Goal: Task Accomplishment & Management: Manage account settings

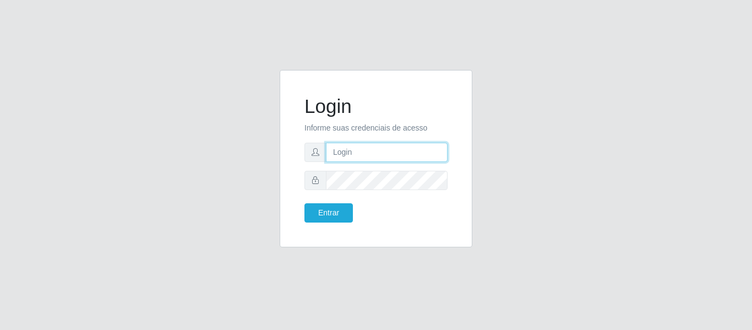
click at [347, 146] on input "text" at bounding box center [387, 152] width 122 height 19
type input "[EMAIL_ADDRESS][DOMAIN_NAME]"
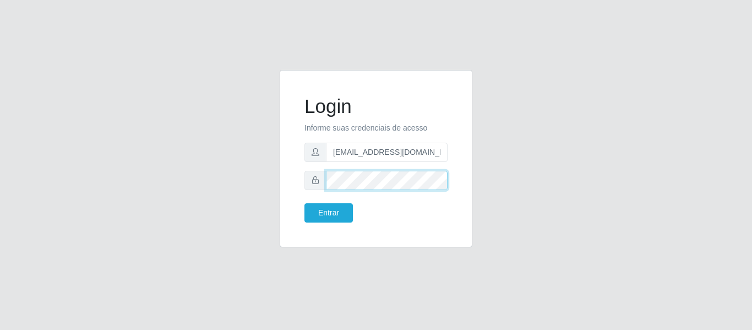
click at [305, 203] on button "Entrar" at bounding box center [329, 212] width 48 height 19
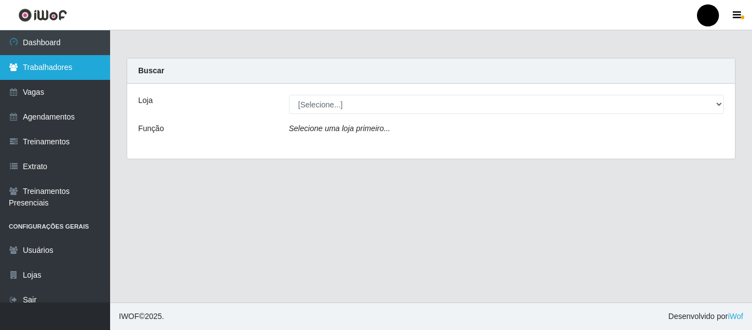
click at [32, 75] on link "Trabalhadores" at bounding box center [55, 67] width 110 height 25
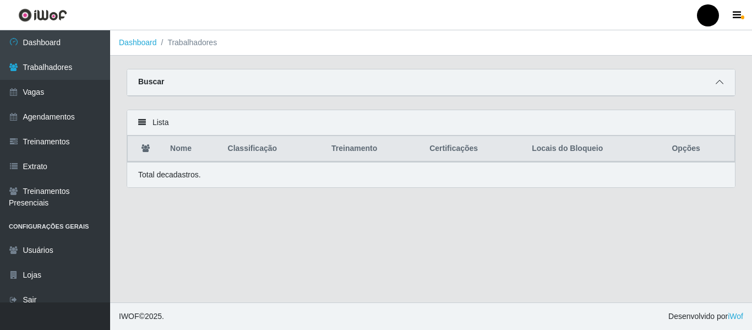
click at [722, 83] on icon at bounding box center [720, 82] width 8 height 8
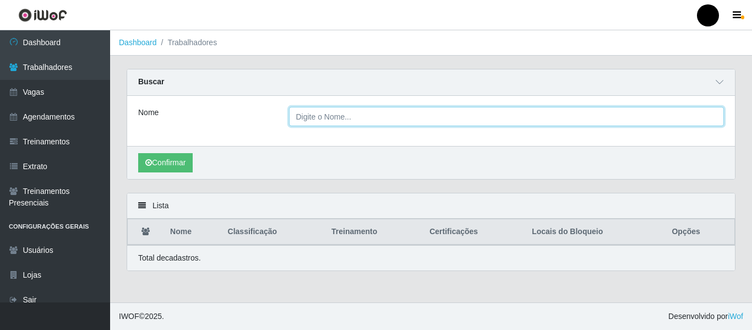
click at [471, 117] on input "Nome" at bounding box center [507, 116] width 436 height 19
type input "Helannia Sabrina"
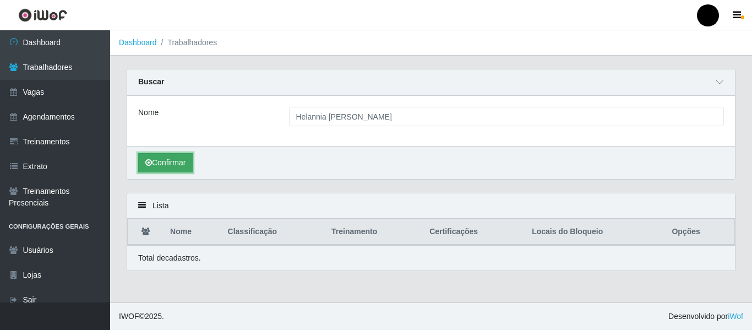
click at [164, 162] on button "Confirmar" at bounding box center [165, 162] width 55 height 19
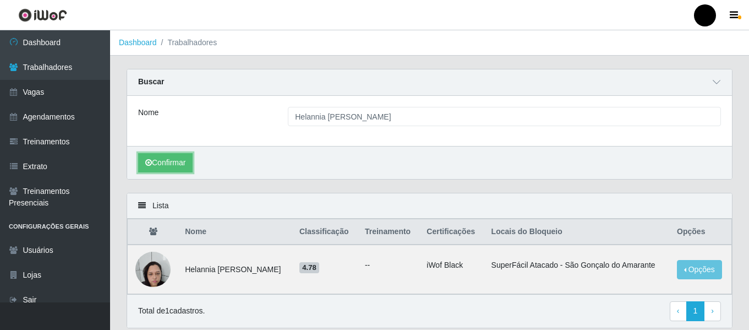
scroll to position [40, 0]
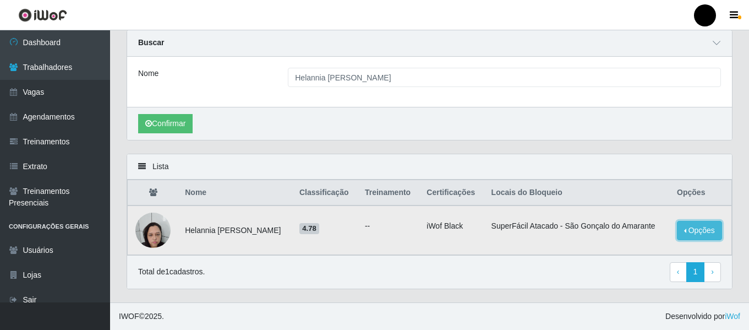
click at [697, 231] on button "Opções" at bounding box center [699, 230] width 45 height 19
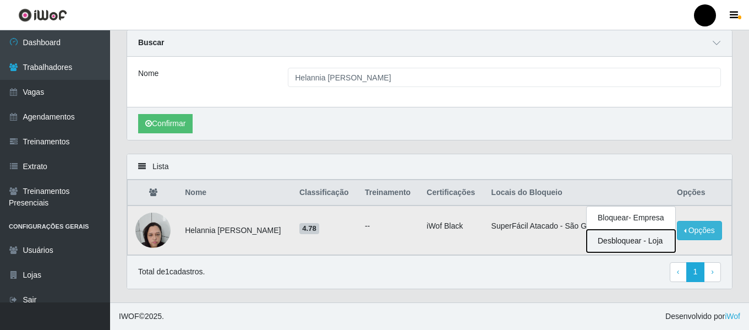
click at [626, 244] on button "Desbloquear - Loja" at bounding box center [631, 241] width 89 height 23
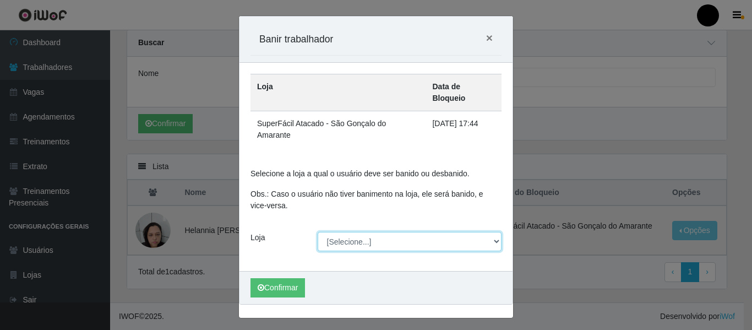
click at [497, 232] on select "[Selecione...] SuperFácil Atacado - Emaús SuperFácil Atacado - Rodoviária Super…" at bounding box center [410, 241] width 184 height 19
select select "408"
click at [318, 232] on select "[Selecione...] SuperFácil Atacado - Emaús SuperFácil Atacado - Rodoviária Super…" at bounding box center [410, 241] width 184 height 19
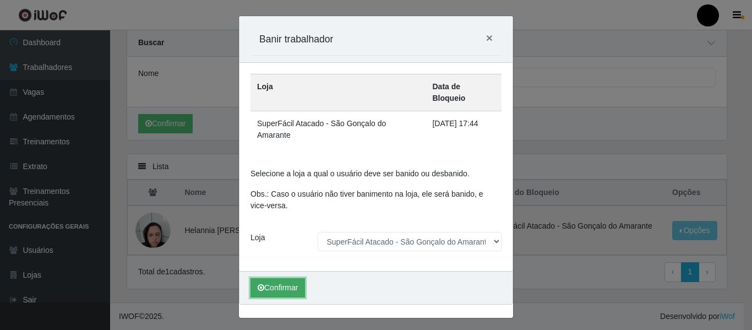
click at [280, 278] on button "Confirmar" at bounding box center [278, 287] width 55 height 19
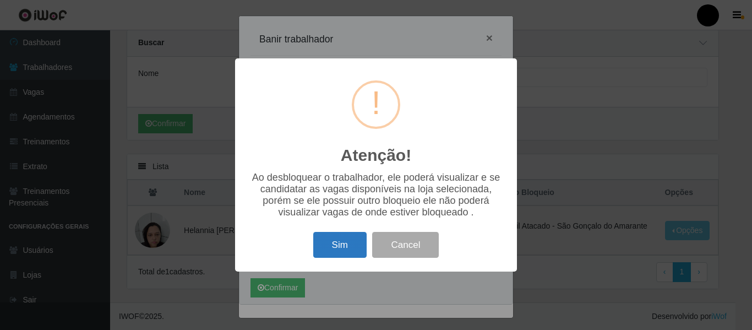
click at [327, 249] on button "Sim" at bounding box center [339, 245] width 53 height 26
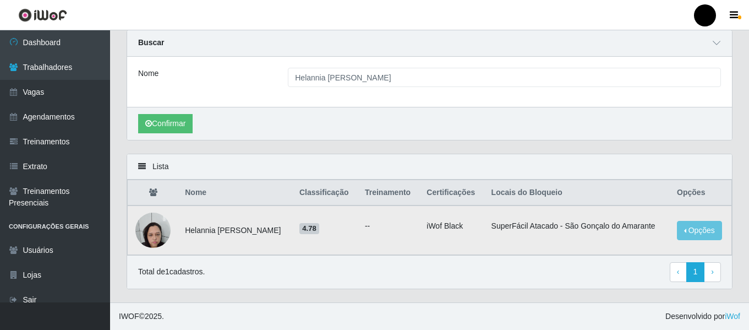
scroll to position [0, 0]
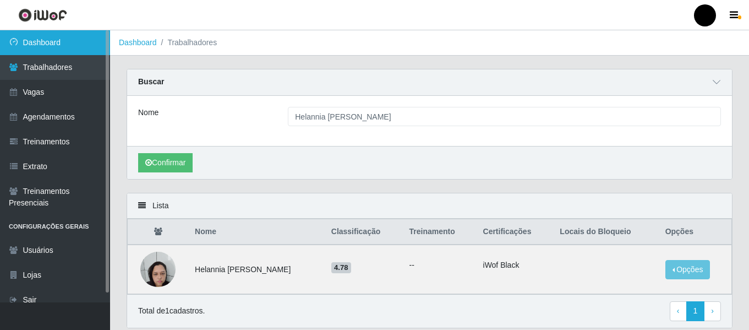
click at [70, 46] on link "Dashboard" at bounding box center [55, 42] width 110 height 25
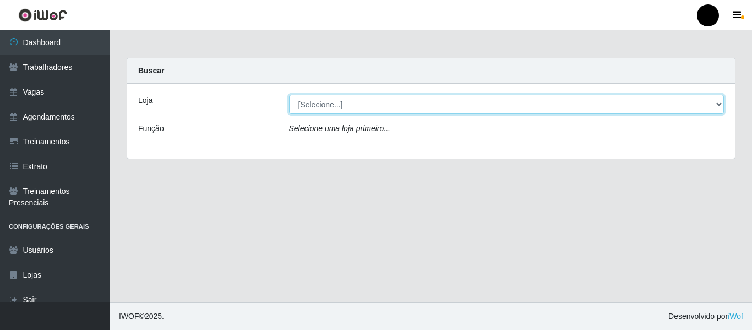
click at [718, 104] on select "[Selecione...] SuperFácil Atacado - Emaús SuperFácil Atacado - Rodoviária Super…" at bounding box center [507, 104] width 436 height 19
select select "408"
click at [289, 95] on select "[Selecione...] SuperFácil Atacado - Emaús SuperFácil Atacado - Rodoviária Super…" at bounding box center [507, 104] width 436 height 19
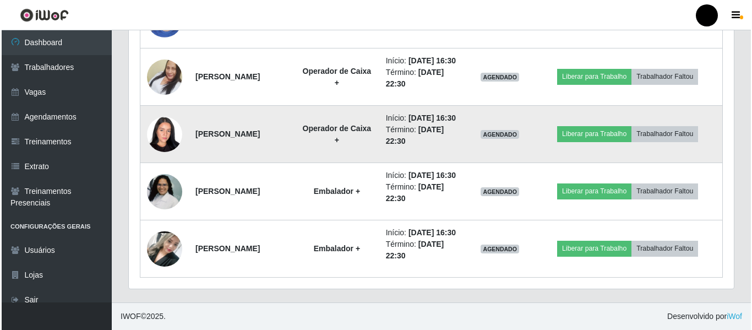
scroll to position [921, 0]
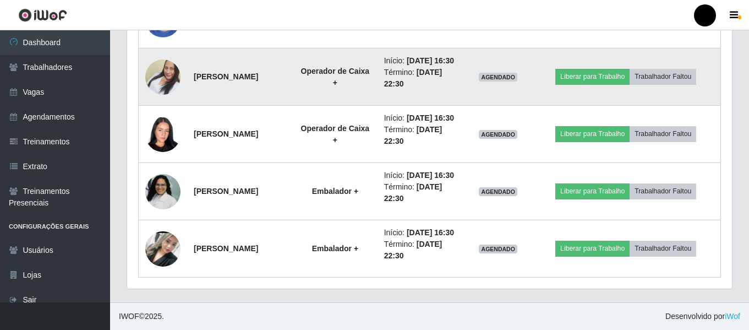
click at [162, 108] on img at bounding box center [162, 77] width 35 height 63
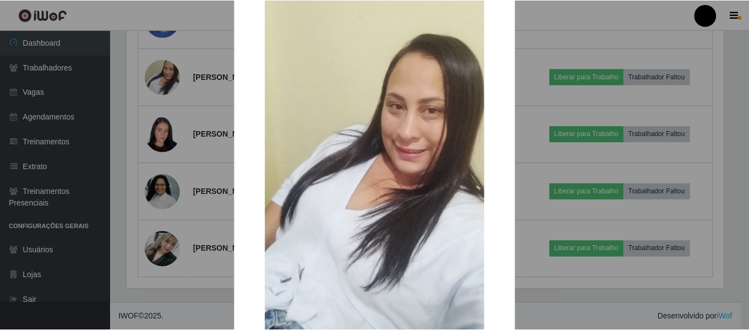
scroll to position [158, 0]
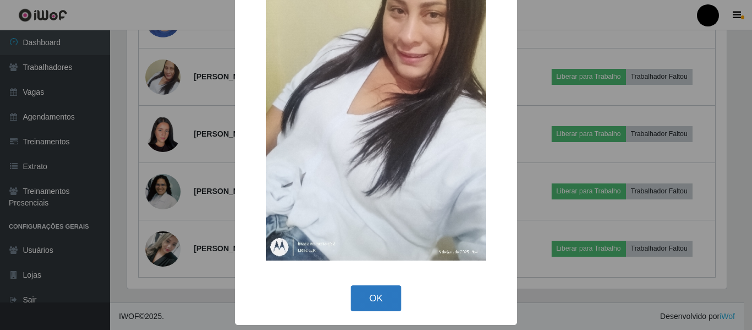
click at [372, 298] on button "OK" at bounding box center [376, 298] width 51 height 26
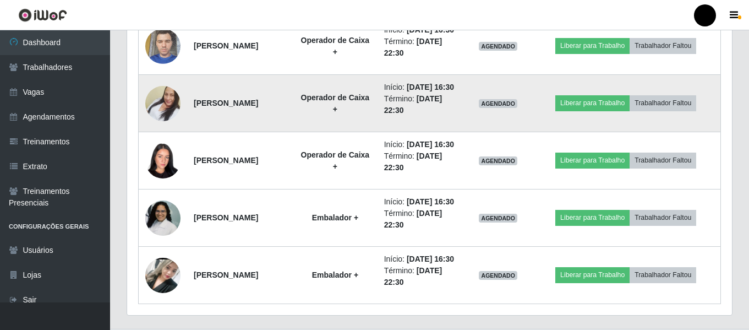
scroll to position [921, 0]
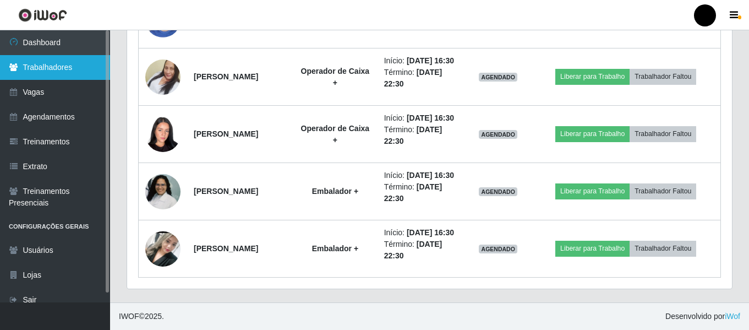
click at [42, 69] on link "Trabalhadores" at bounding box center [55, 67] width 110 height 25
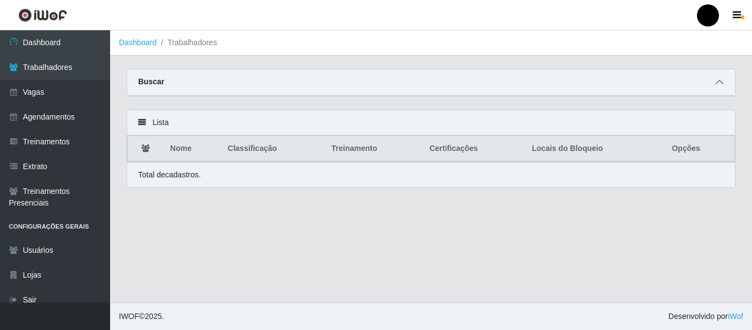
click at [721, 81] on icon at bounding box center [720, 82] width 8 height 8
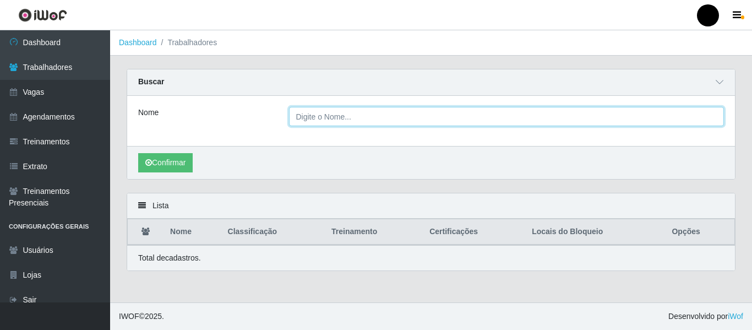
click at [589, 118] on input "Nome" at bounding box center [507, 116] width 436 height 19
type input "[PERSON_NAME]"
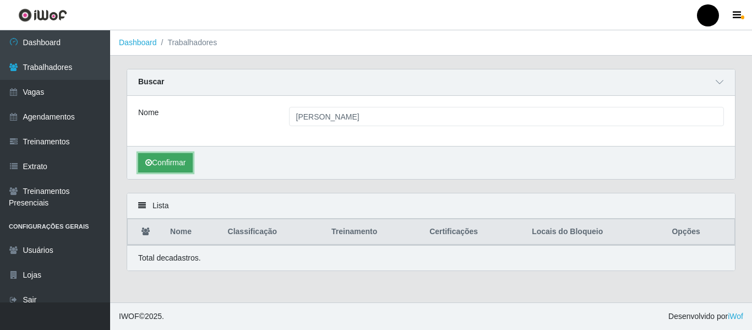
click at [178, 165] on button "Confirmar" at bounding box center [165, 162] width 55 height 19
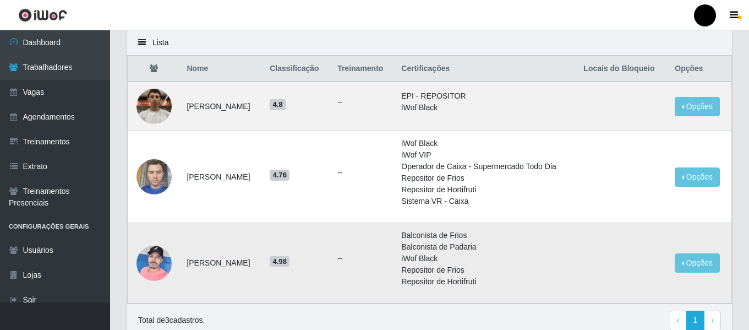
scroll to position [165, 0]
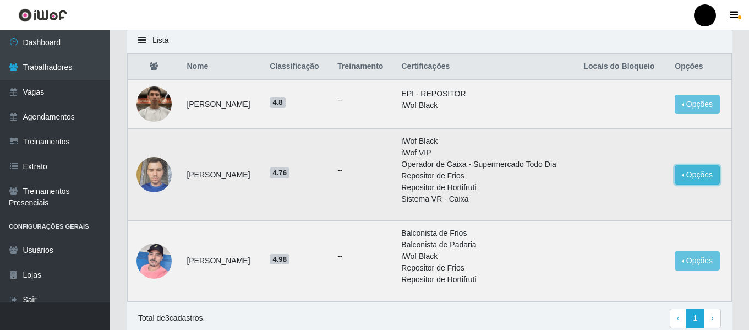
click at [689, 176] on button "Opções" at bounding box center [697, 174] width 45 height 19
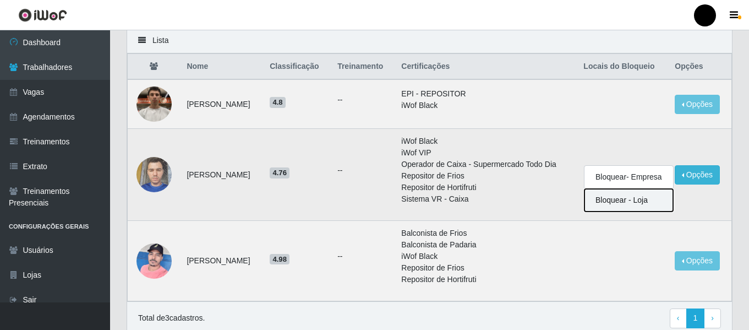
click at [636, 200] on button "Bloquear - Loja" at bounding box center [629, 200] width 89 height 23
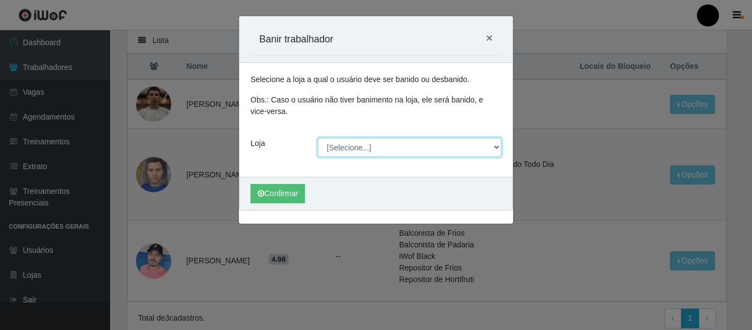
click at [496, 149] on select "[Selecione...] SuperFácil Atacado - Emaús SuperFácil Atacado - Rodoviária Super…" at bounding box center [410, 147] width 184 height 19
select select "408"
click at [318, 138] on select "[Selecione...] SuperFácil Atacado - Emaús SuperFácil Atacado - Rodoviária Super…" at bounding box center [410, 147] width 184 height 19
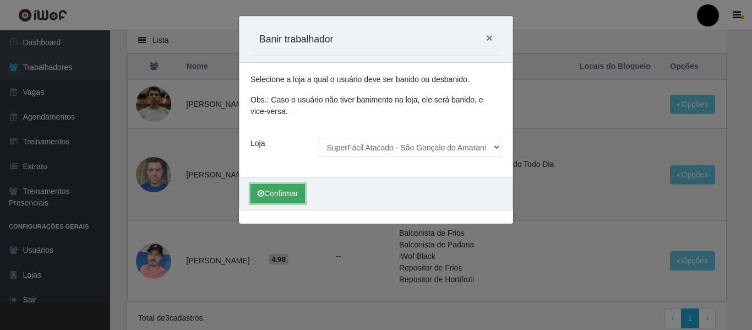
click at [270, 198] on button "Confirmar" at bounding box center [278, 193] width 55 height 19
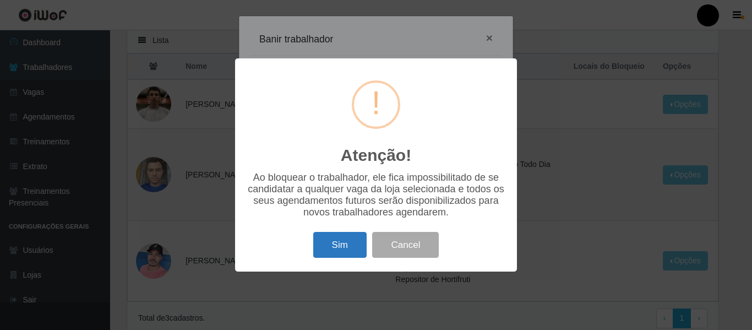
click at [338, 243] on button "Sim" at bounding box center [339, 245] width 53 height 26
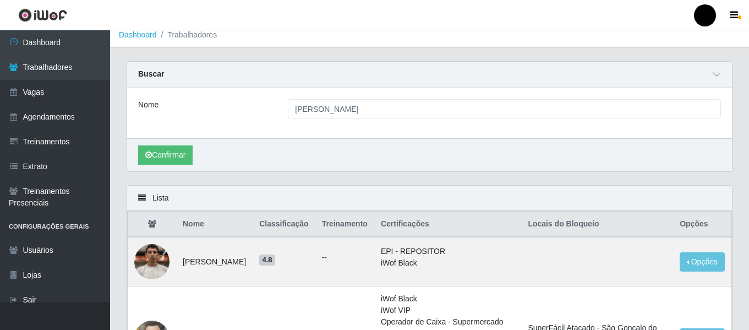
scroll to position [0, 0]
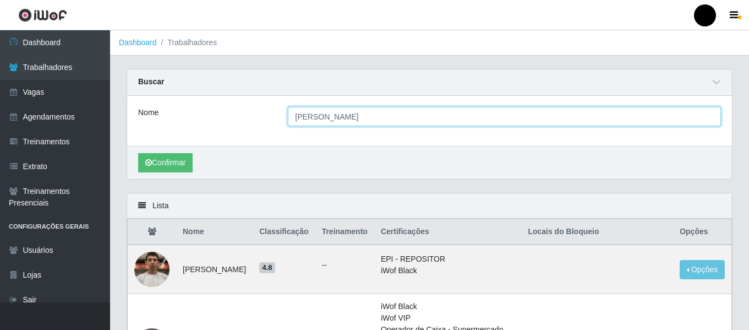
click at [329, 121] on input "[PERSON_NAME]" at bounding box center [504, 116] width 433 height 19
type input "i"
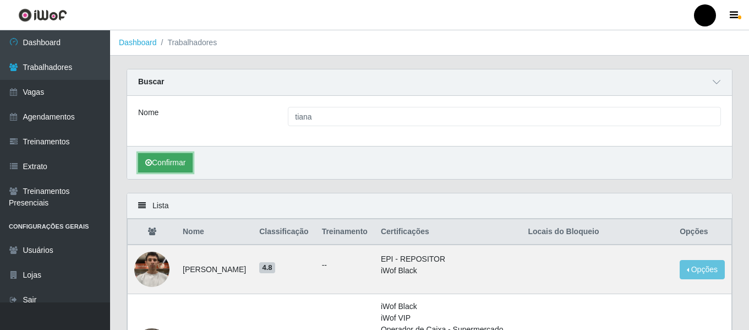
click at [182, 168] on button "Confirmar" at bounding box center [165, 162] width 55 height 19
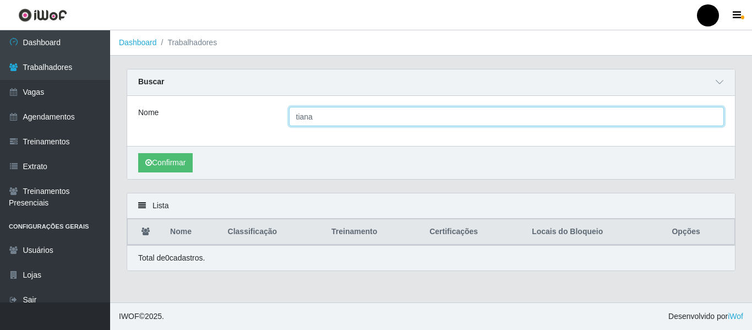
click at [328, 123] on input "tiana" at bounding box center [507, 116] width 436 height 19
type input "t"
type input "[PERSON_NAME]"
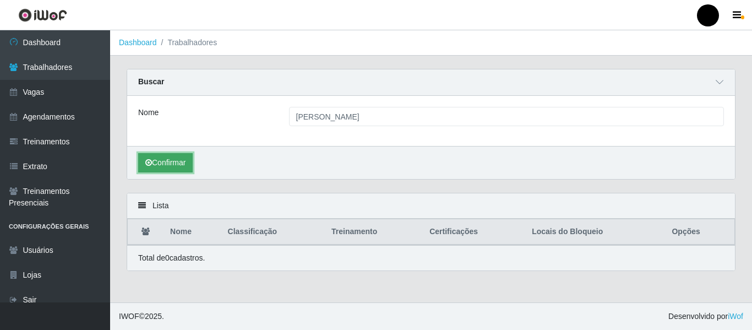
click at [149, 164] on icon "submit" at bounding box center [148, 163] width 7 height 8
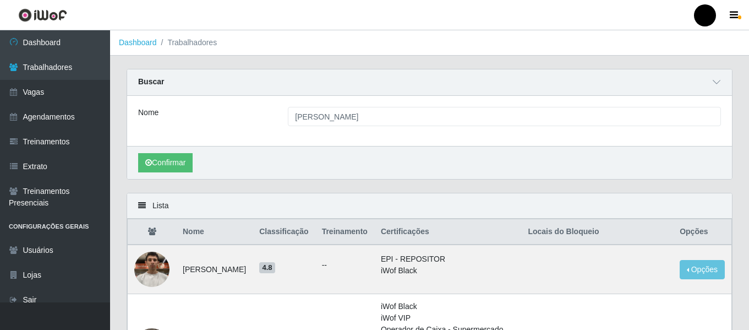
click at [587, 235] on th "Locais do Bloqueio" at bounding box center [597, 232] width 152 height 26
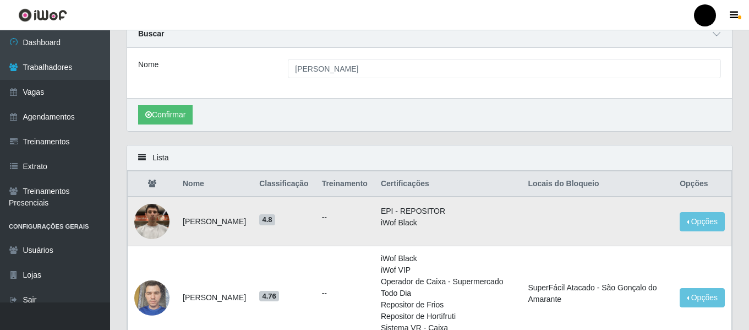
scroll to position [110, 0]
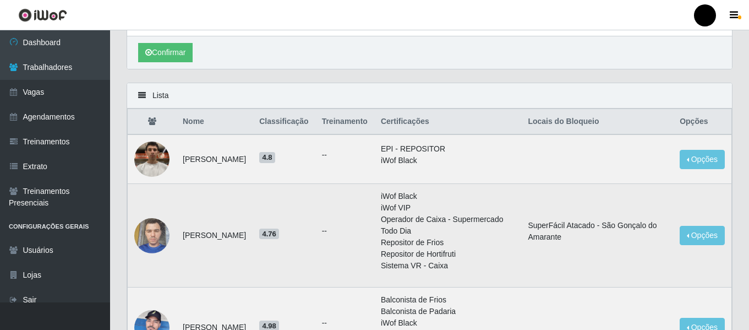
click at [562, 222] on li "SuperFácil Atacado - São Gonçalo do Amarante" at bounding box center [597, 231] width 139 height 23
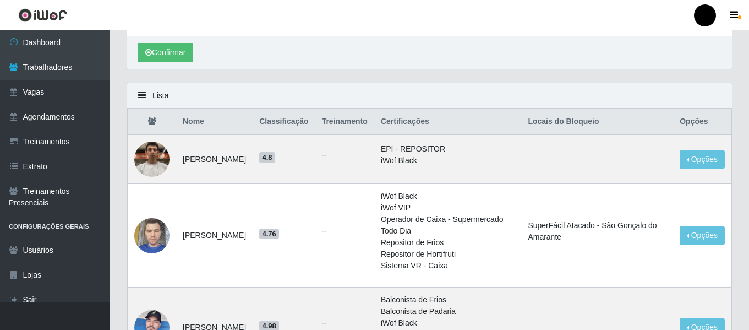
click at [591, 121] on th "Locais do Bloqueio" at bounding box center [597, 122] width 152 height 26
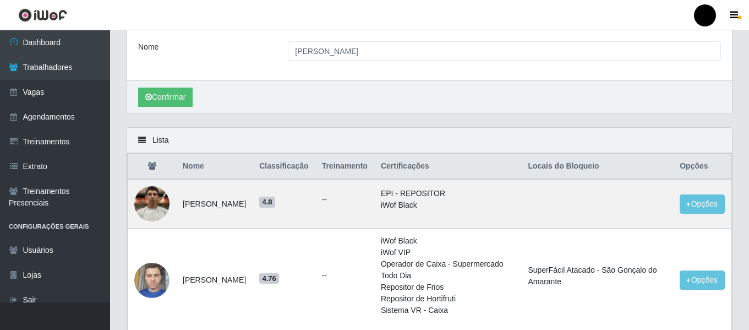
scroll to position [0, 0]
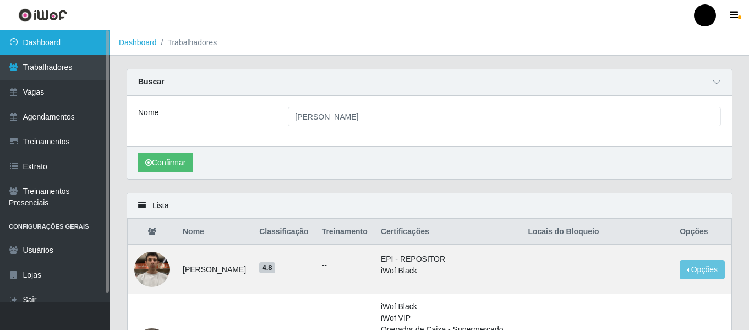
click at [52, 46] on link "Dashboard" at bounding box center [55, 42] width 110 height 25
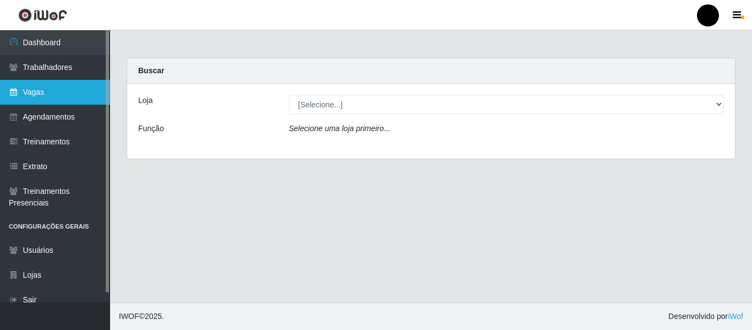
click at [62, 88] on link "Vagas" at bounding box center [55, 92] width 110 height 25
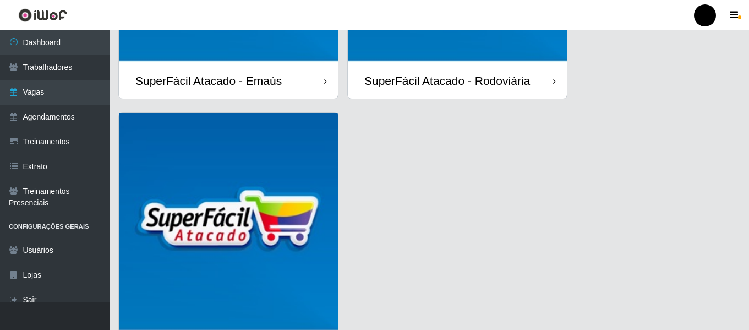
scroll to position [319, 0]
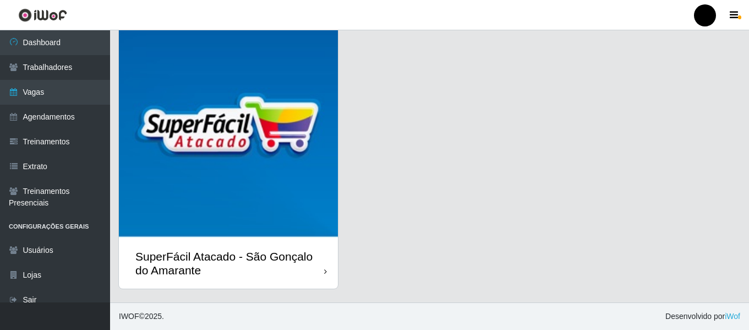
click at [281, 271] on div "SuperFácil Atacado - São Gonçalo do Amarante" at bounding box center [229, 263] width 189 height 28
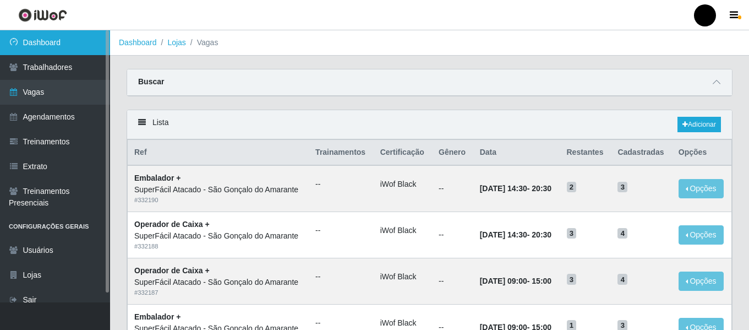
click at [89, 47] on link "Dashboard" at bounding box center [55, 42] width 110 height 25
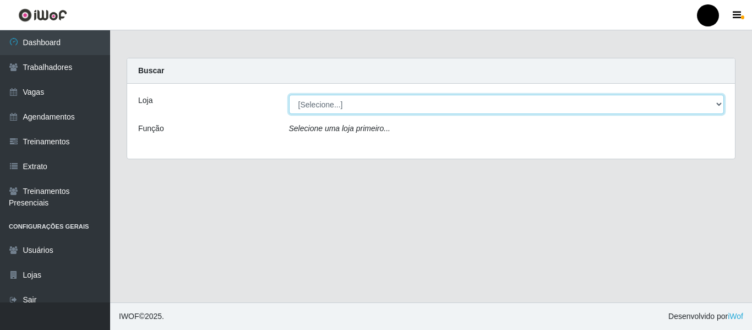
click at [721, 105] on select "[Selecione...] SuperFácil Atacado - Emaús SuperFácil Atacado - Rodoviária Super…" at bounding box center [507, 104] width 436 height 19
select select "408"
click at [289, 95] on select "[Selecione...] SuperFácil Atacado - Emaús SuperFácil Atacado - Rodoviária Super…" at bounding box center [507, 104] width 436 height 19
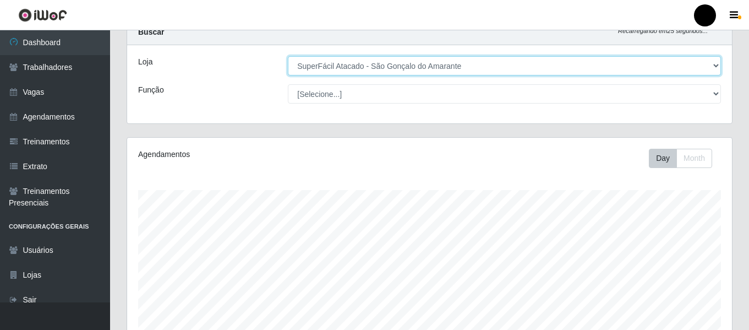
scroll to position [220, 0]
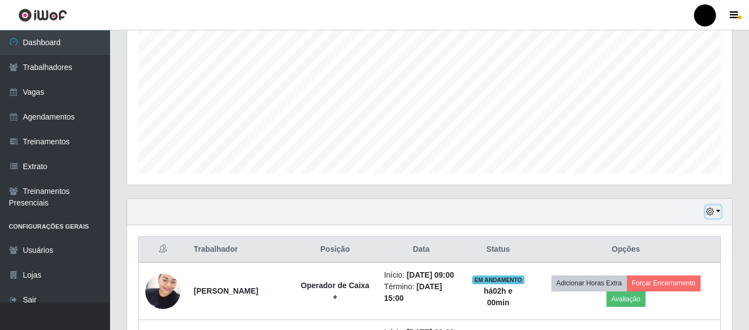
click at [719, 213] on button "button" at bounding box center [713, 211] width 15 height 13
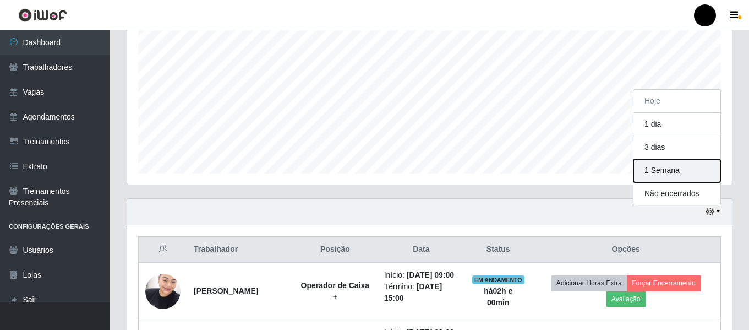
click at [696, 176] on button "1 Semana" at bounding box center [677, 170] width 87 height 23
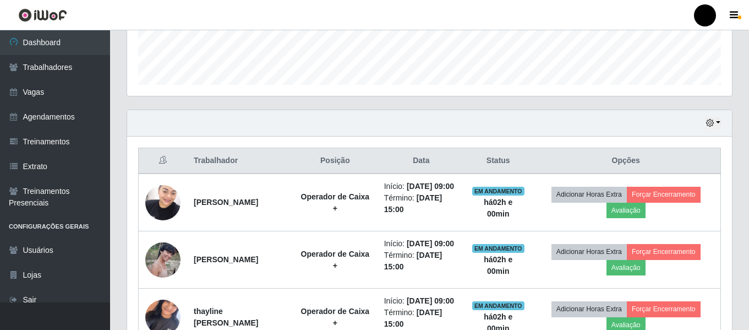
scroll to position [247, 0]
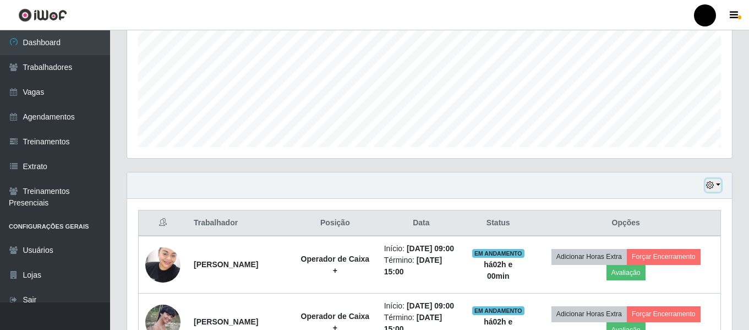
click at [721, 182] on button "button" at bounding box center [713, 185] width 15 height 13
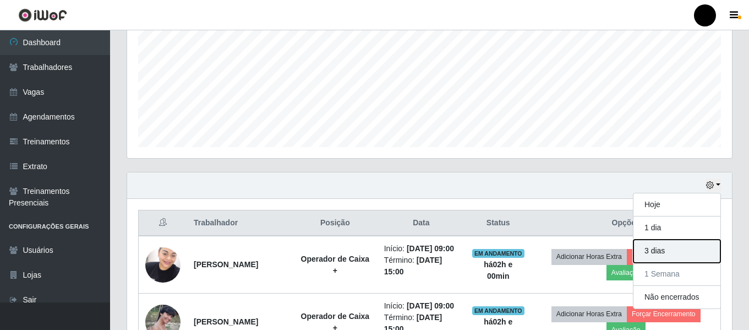
click at [659, 249] on button "3 dias" at bounding box center [677, 251] width 87 height 23
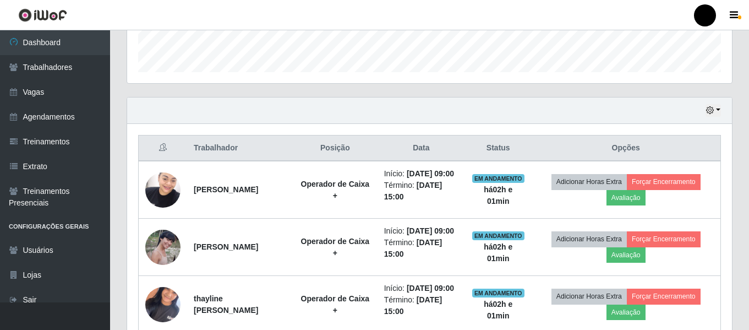
scroll to position [302, 0]
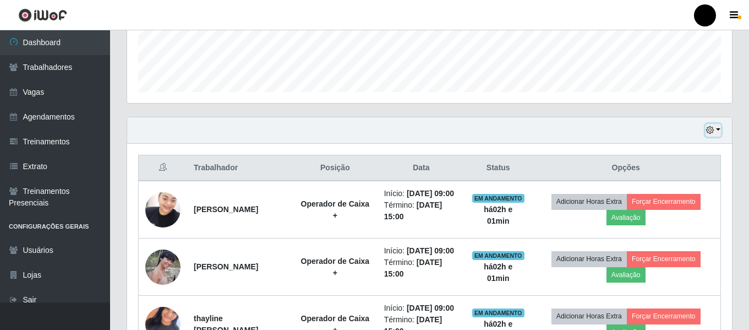
click at [719, 130] on button "button" at bounding box center [713, 130] width 15 height 13
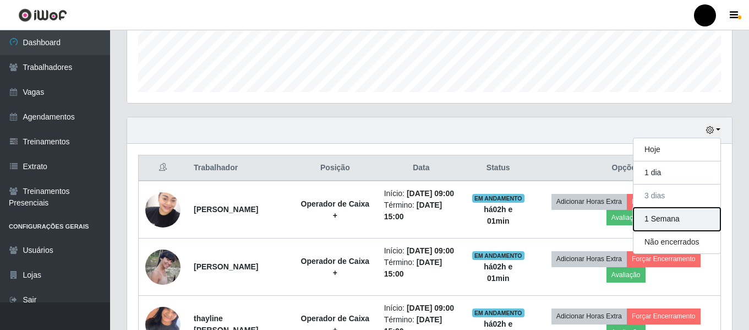
click at [700, 219] on button "1 Semana" at bounding box center [677, 219] width 87 height 23
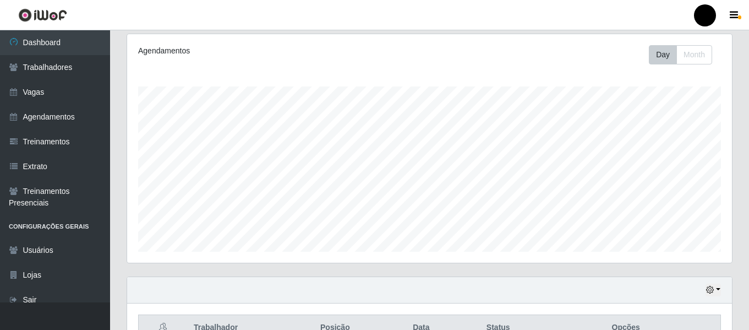
scroll to position [137, 0]
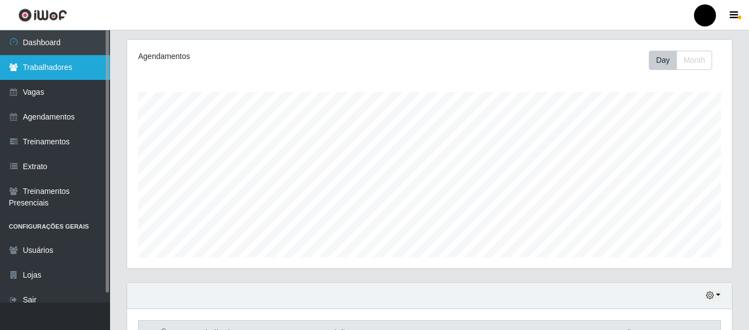
click at [48, 72] on link "Trabalhadores" at bounding box center [55, 67] width 110 height 25
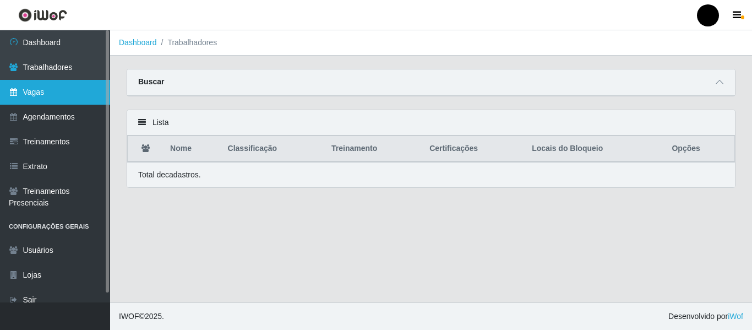
click at [46, 93] on link "Vagas" at bounding box center [55, 92] width 110 height 25
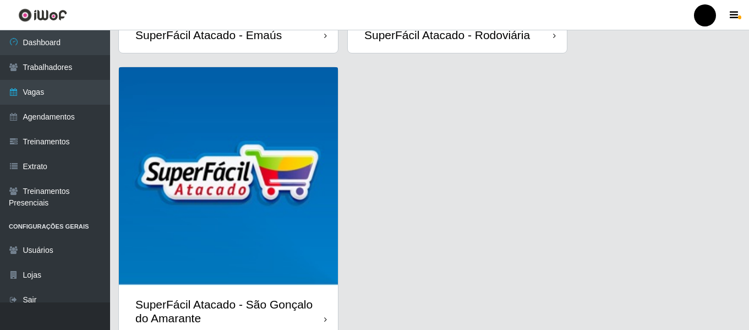
scroll to position [275, 0]
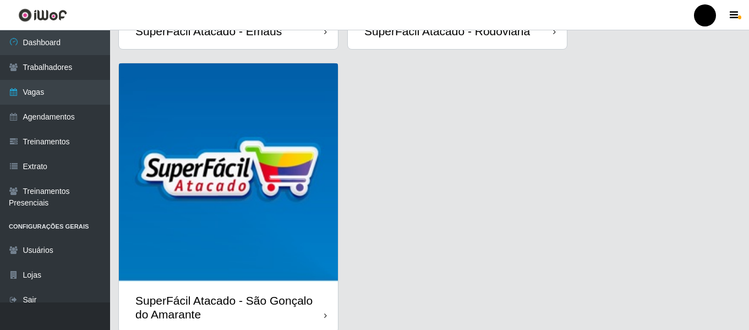
click at [286, 297] on div "SuperFácil Atacado - São Gonçalo do Amarante" at bounding box center [229, 307] width 189 height 28
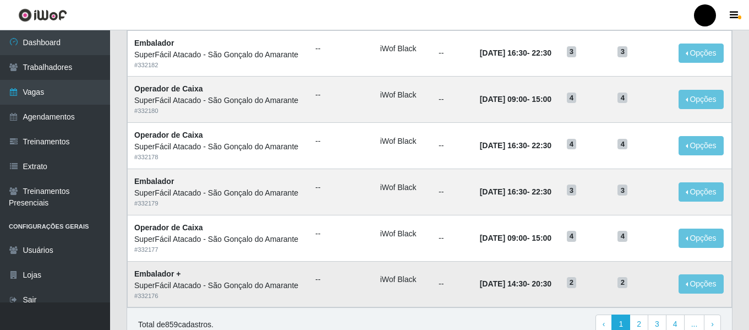
scroll to position [604, 0]
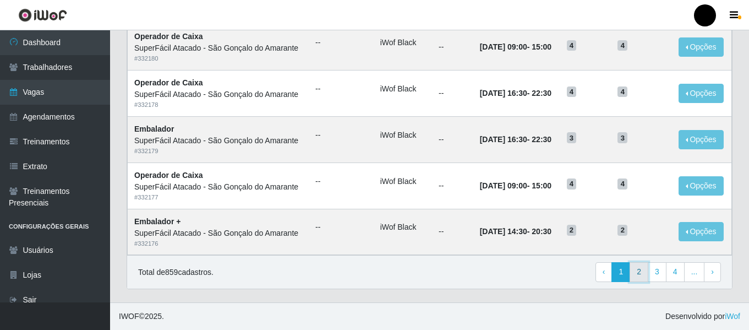
click at [640, 278] on link "2" at bounding box center [639, 272] width 19 height 20
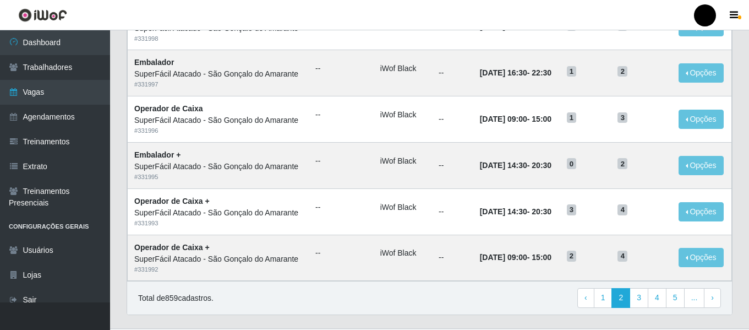
scroll to position [604, 0]
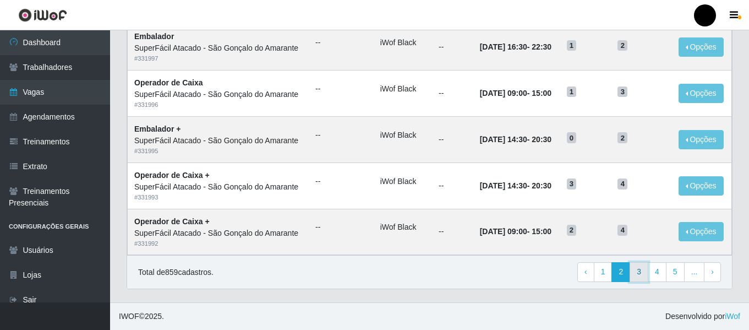
click at [642, 272] on link "3" at bounding box center [639, 272] width 19 height 20
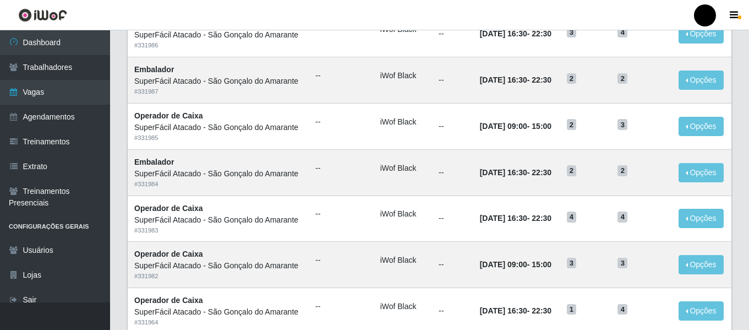
scroll to position [604, 0]
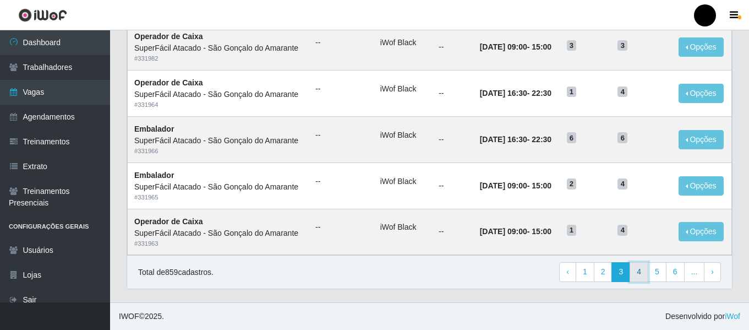
click at [642, 269] on link "4" at bounding box center [639, 272] width 19 height 20
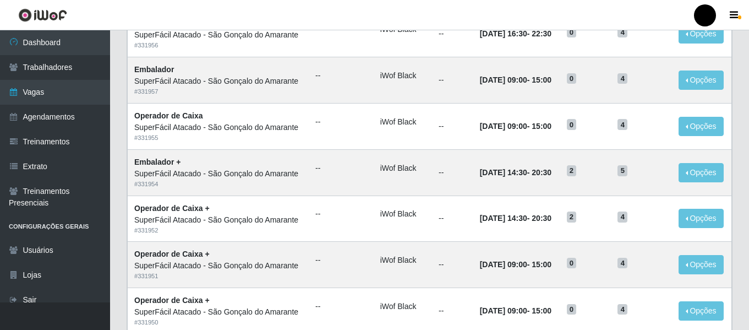
scroll to position [551, 0]
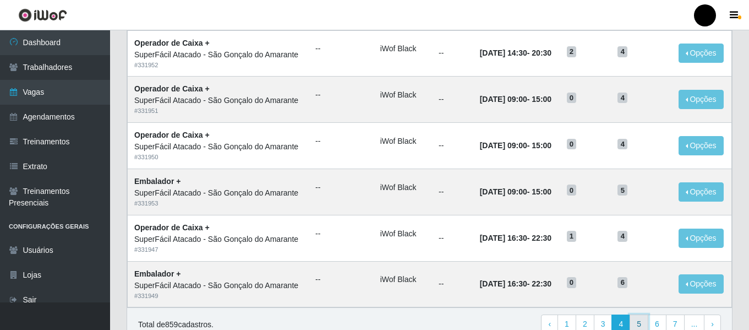
click at [639, 322] on link "5" at bounding box center [639, 324] width 19 height 20
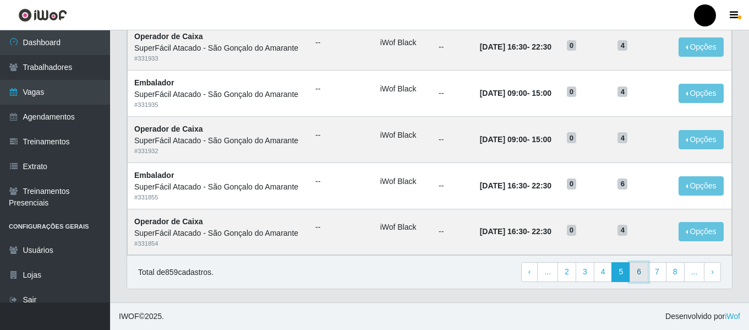
click at [639, 267] on link "6" at bounding box center [639, 272] width 19 height 20
click at [637, 268] on link "7" at bounding box center [639, 272] width 19 height 20
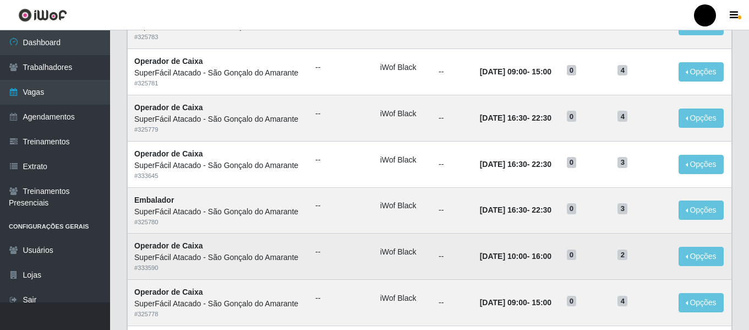
scroll to position [218, 0]
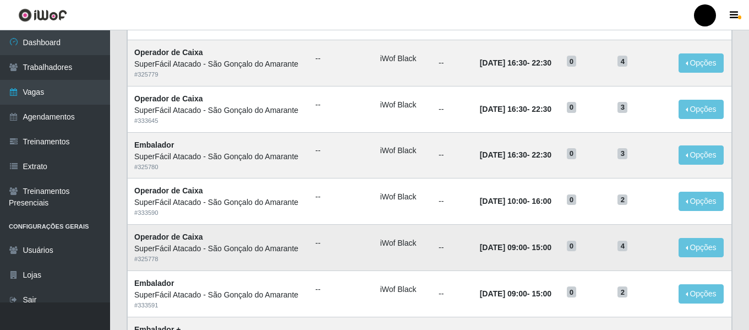
click at [515, 252] on time "[DATE] 09:00" at bounding box center [503, 247] width 47 height 9
click at [695, 249] on button "Opções" at bounding box center [701, 247] width 45 height 19
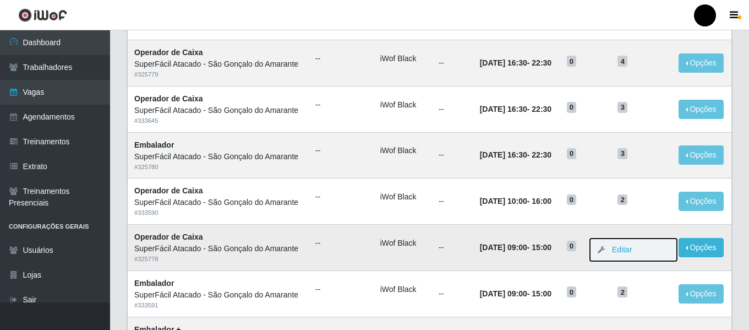
click at [666, 248] on button "Editar" at bounding box center [633, 249] width 87 height 23
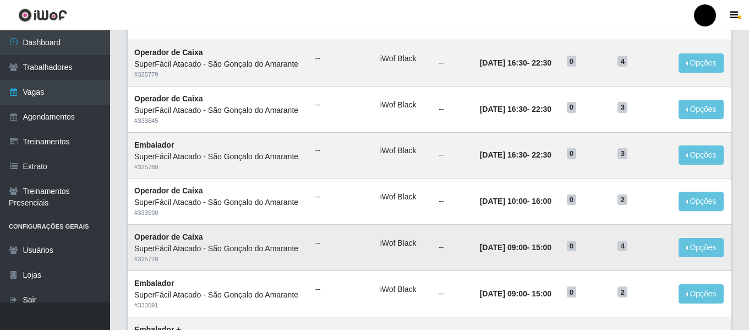
click at [524, 249] on time "[DATE] 09:00" at bounding box center [503, 247] width 47 height 9
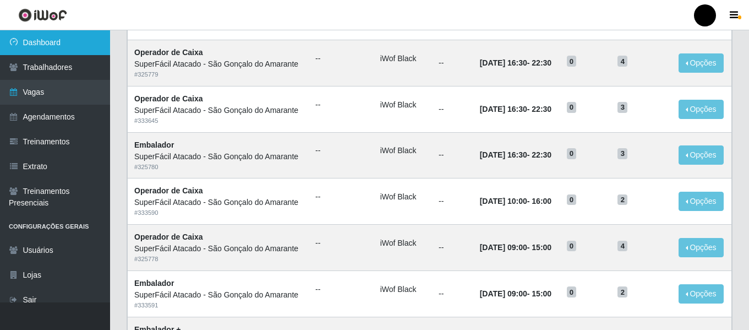
click at [59, 42] on link "Dashboard" at bounding box center [55, 42] width 110 height 25
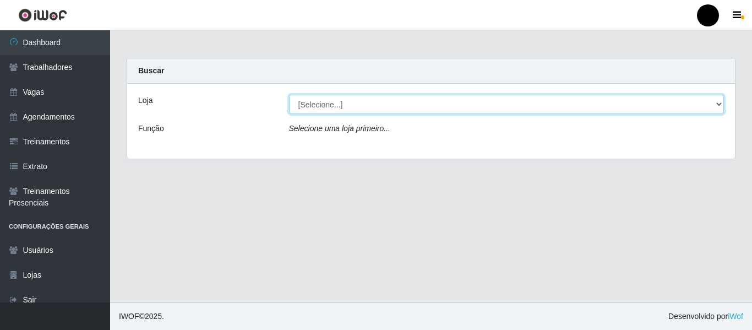
click at [715, 105] on select "[Selecione...] SuperFácil Atacado - Emaús SuperFácil Atacado - Rodoviária Super…" at bounding box center [507, 104] width 436 height 19
select select "408"
click at [289, 95] on select "[Selecione...] SuperFácil Atacado - Emaús SuperFácil Atacado - Rodoviária Super…" at bounding box center [507, 104] width 436 height 19
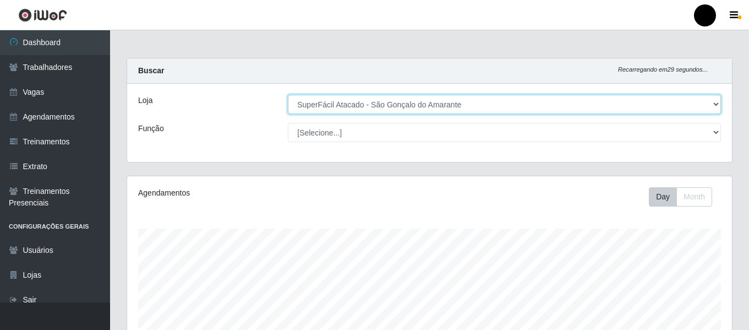
scroll to position [229, 605]
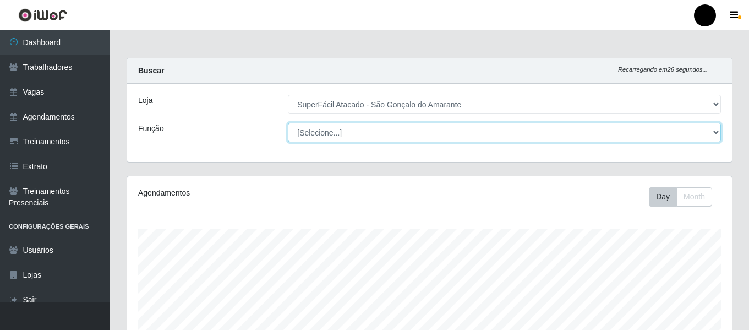
click at [720, 134] on select "[Selecione...] Auxiliar de Estacionamento Auxiliar de Estacionamento + Auxiliar…" at bounding box center [504, 132] width 433 height 19
click at [288, 123] on select "[Selecione...] Auxiliar de Estacionamento Auxiliar de Estacionamento + Auxiliar…" at bounding box center [504, 132] width 433 height 19
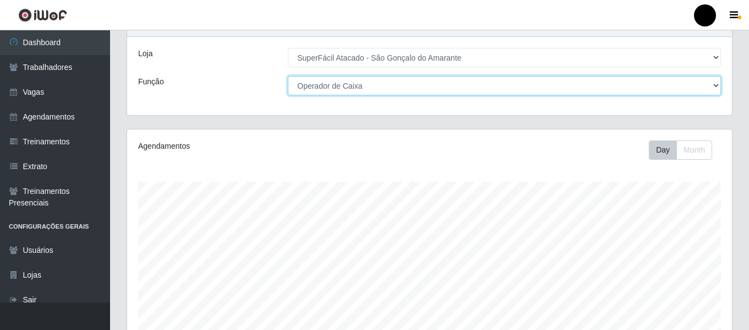
scroll to position [40, 0]
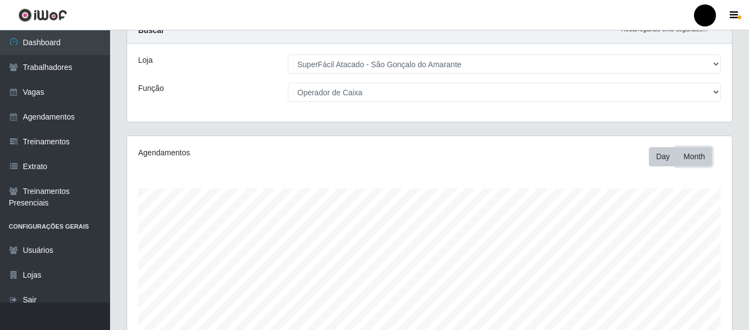
click at [691, 161] on button "Month" at bounding box center [695, 156] width 36 height 19
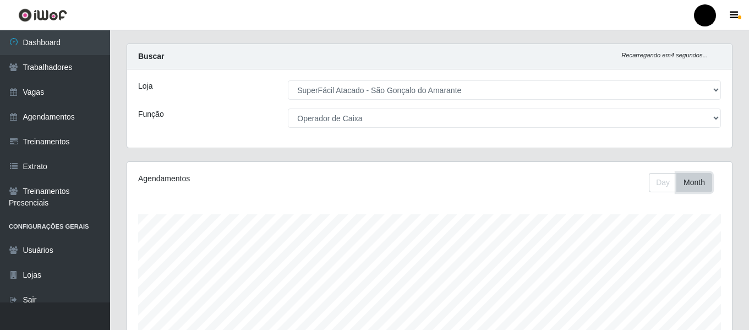
scroll to position [0, 0]
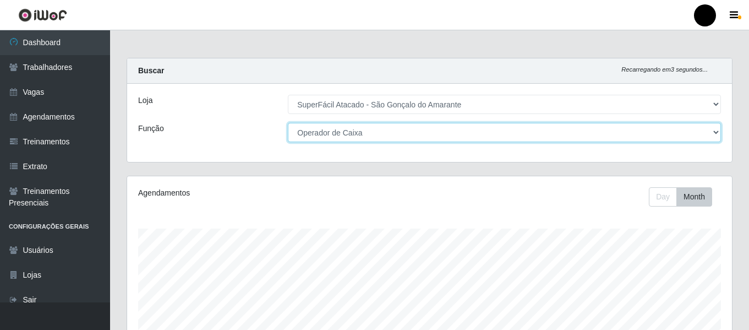
click at [716, 135] on select "[Selecione...] Auxiliar de Estacionamento Auxiliar de Estacionamento + Auxiliar…" at bounding box center [504, 132] width 433 height 19
click at [288, 123] on select "[Selecione...] Auxiliar de Estacionamento Auxiliar de Estacionamento + Auxiliar…" at bounding box center [504, 132] width 433 height 19
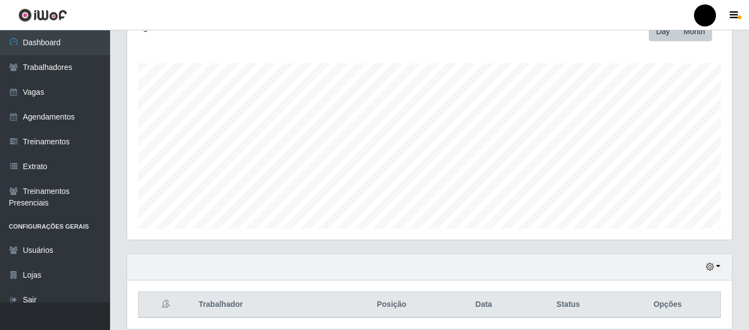
scroll to position [205, 0]
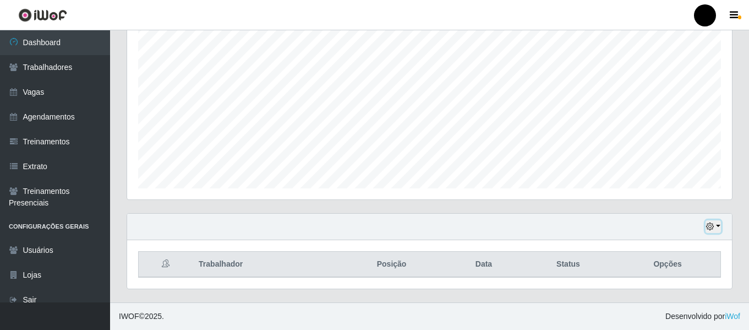
click at [721, 225] on button "button" at bounding box center [713, 226] width 15 height 13
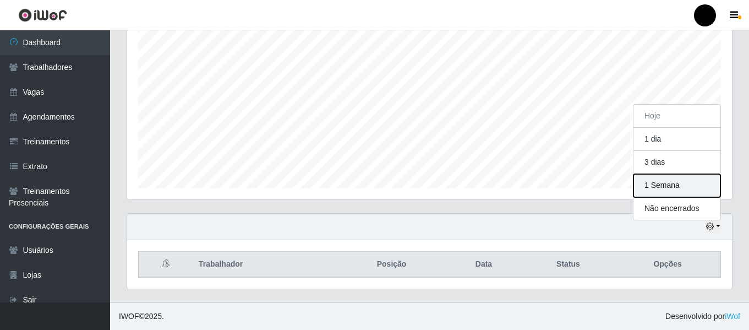
click at [700, 184] on button "1 Semana" at bounding box center [677, 185] width 87 height 23
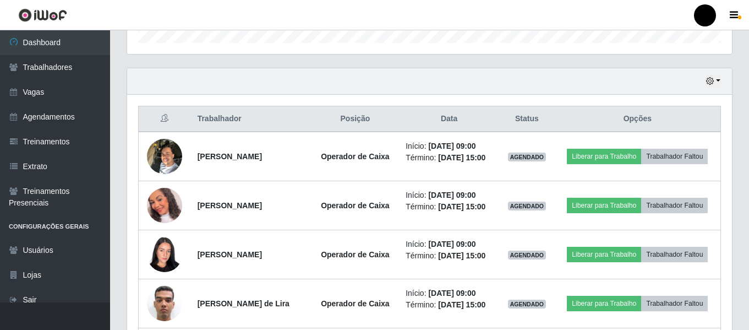
scroll to position [371, 0]
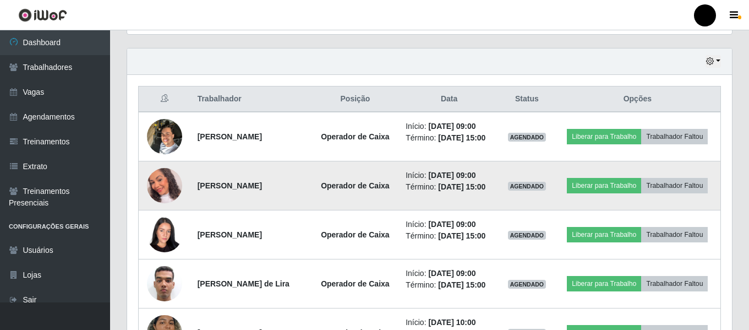
click at [149, 196] on img at bounding box center [164, 185] width 35 height 41
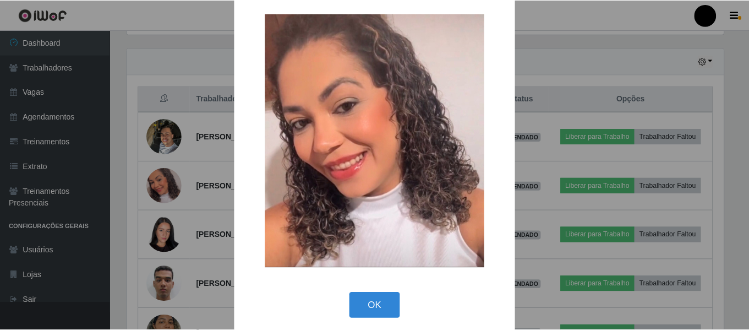
scroll to position [20, 0]
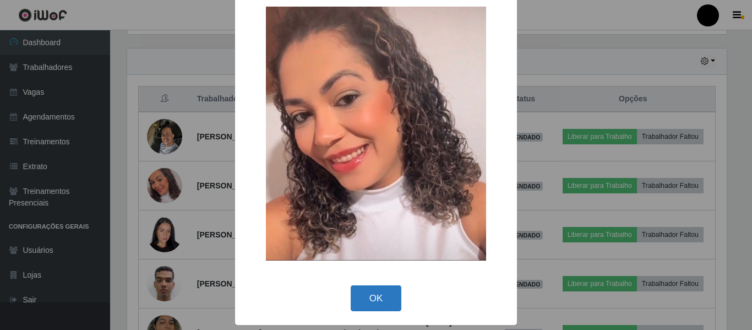
click at [353, 287] on button "OK" at bounding box center [376, 298] width 51 height 26
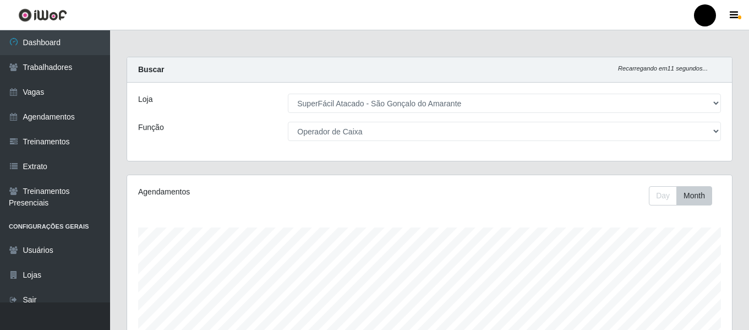
scroll to position [0, 0]
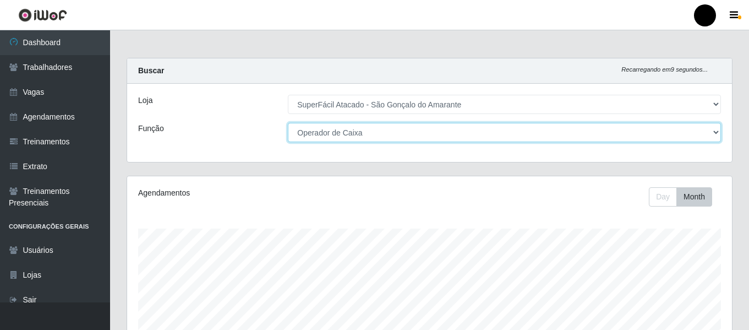
click at [715, 131] on select "[Selecione...] Auxiliar de Estacionamento Auxiliar de Estacionamento + Auxiliar…" at bounding box center [504, 132] width 433 height 19
click at [288, 123] on select "[Selecione...] Auxiliar de Estacionamento Auxiliar de Estacionamento + Auxiliar…" at bounding box center [504, 132] width 433 height 19
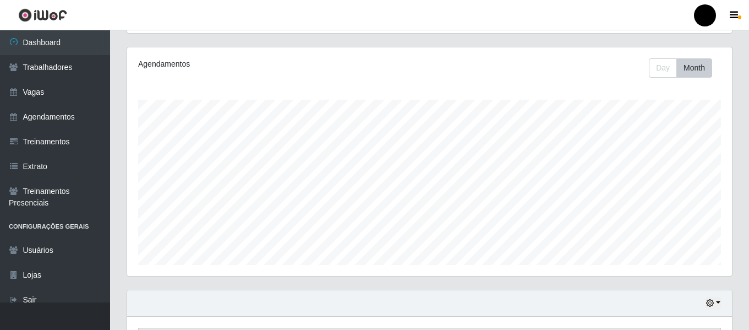
scroll to position [165, 0]
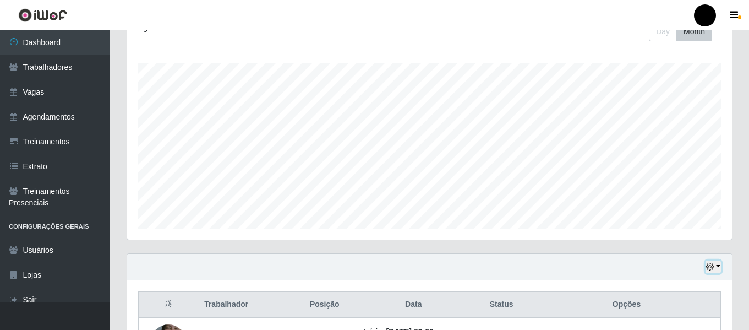
click at [716, 265] on button "button" at bounding box center [713, 266] width 15 height 13
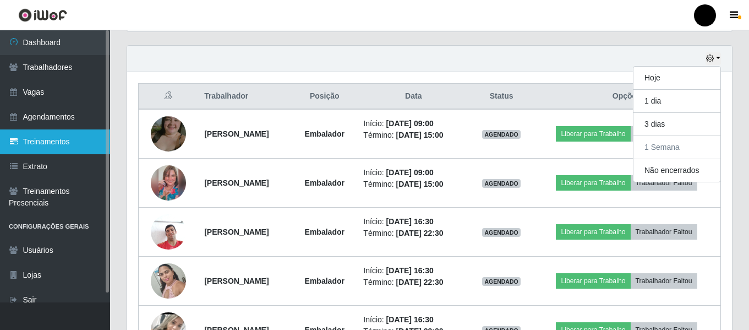
scroll to position [322, 0]
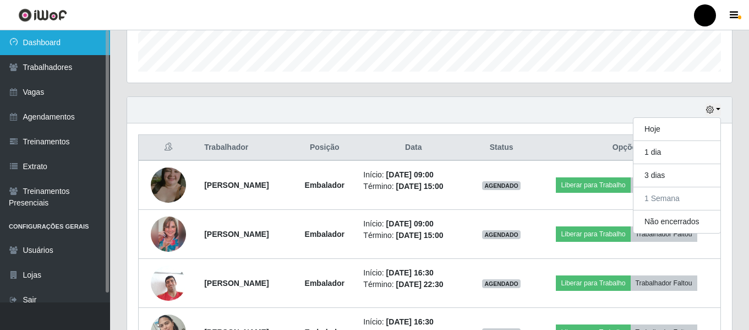
click at [19, 48] on link "Dashboard" at bounding box center [55, 42] width 110 height 25
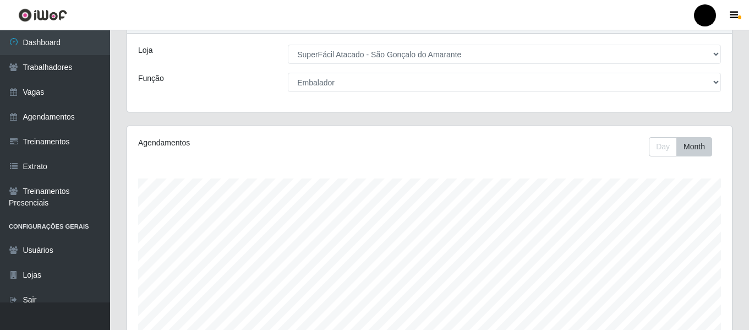
scroll to position [0, 0]
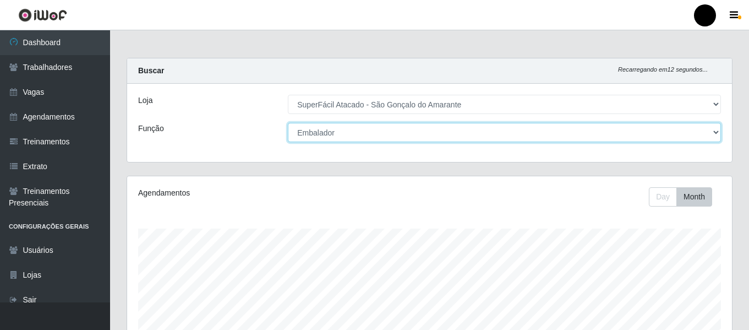
click at [716, 129] on select "[Selecione...] Auxiliar de Estacionamento Auxiliar de Estacionamento + Auxiliar…" at bounding box center [504, 132] width 433 height 19
select select "[Selecione...]"
click at [288, 123] on select "[Selecione...] Auxiliar de Estacionamento Auxiliar de Estacionamento + Auxiliar…" at bounding box center [504, 132] width 433 height 19
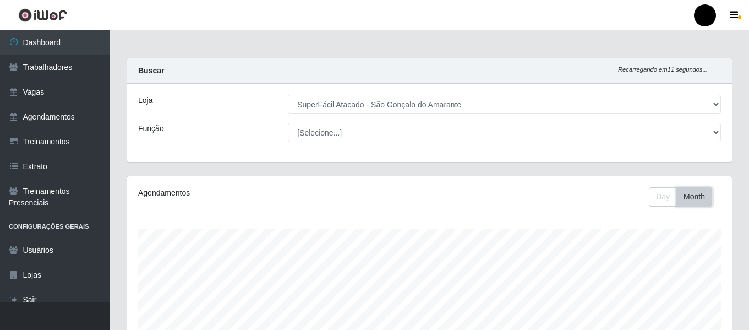
click at [685, 198] on button "Month" at bounding box center [695, 196] width 36 height 19
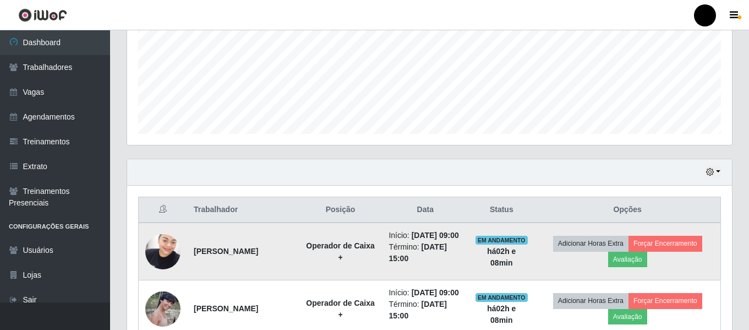
scroll to position [275, 0]
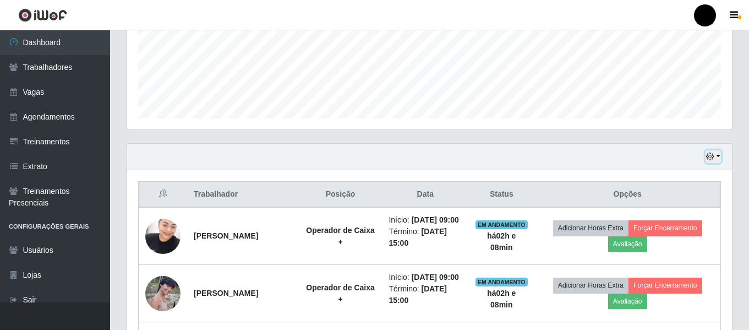
click at [718, 152] on button "button" at bounding box center [713, 156] width 15 height 13
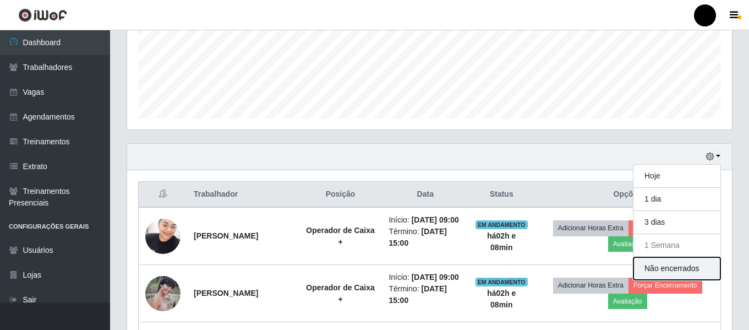
click at [660, 273] on button "Não encerrados" at bounding box center [677, 268] width 87 height 23
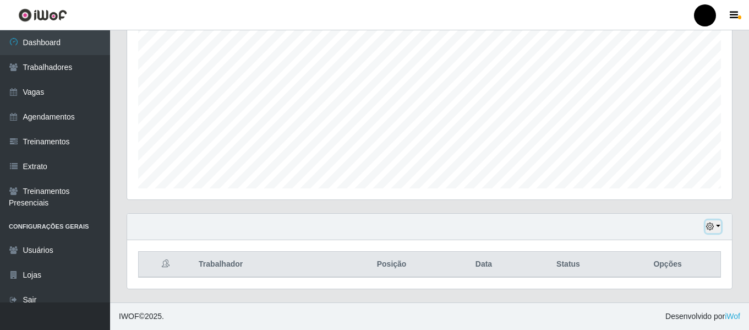
click at [716, 227] on button "button" at bounding box center [713, 226] width 15 height 13
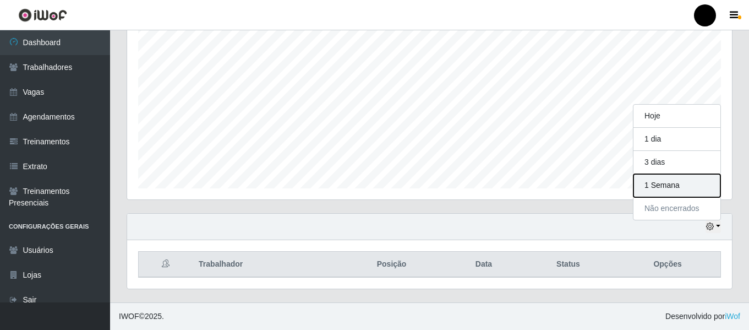
click at [702, 194] on button "1 Semana" at bounding box center [677, 185] width 87 height 23
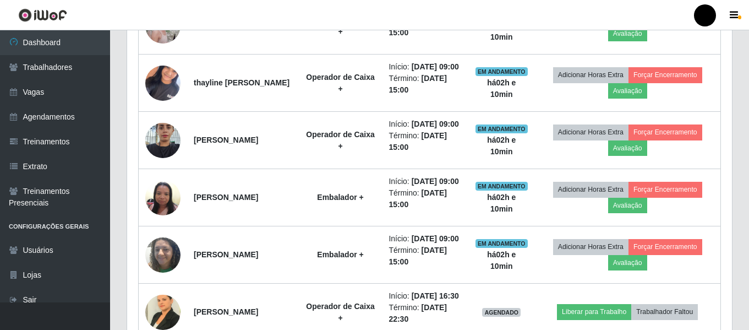
scroll to position [536, 0]
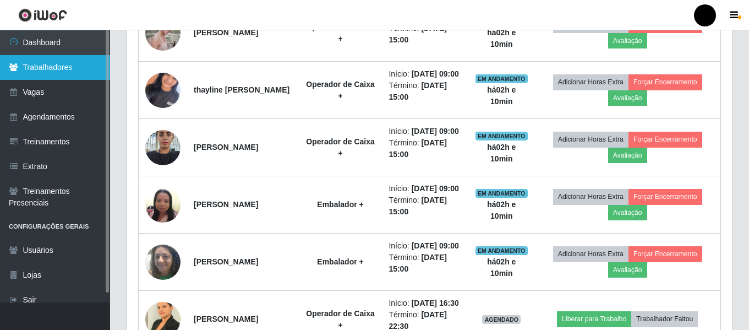
click at [56, 59] on link "Trabalhadores" at bounding box center [55, 67] width 110 height 25
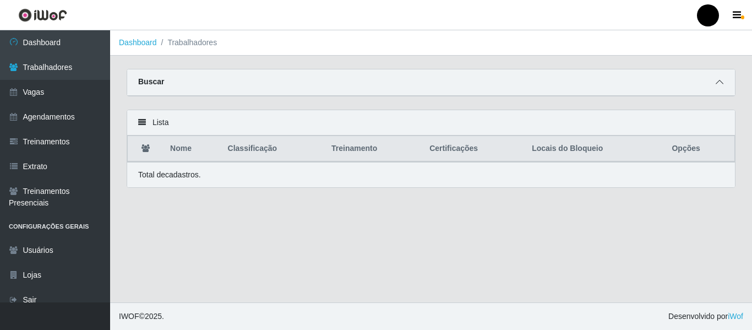
click at [721, 80] on icon at bounding box center [720, 82] width 8 height 8
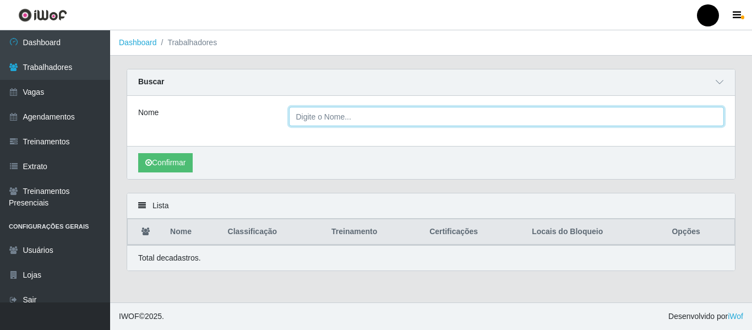
click at [562, 117] on input "Nome" at bounding box center [507, 116] width 436 height 19
type input "[PERSON_NAME]"
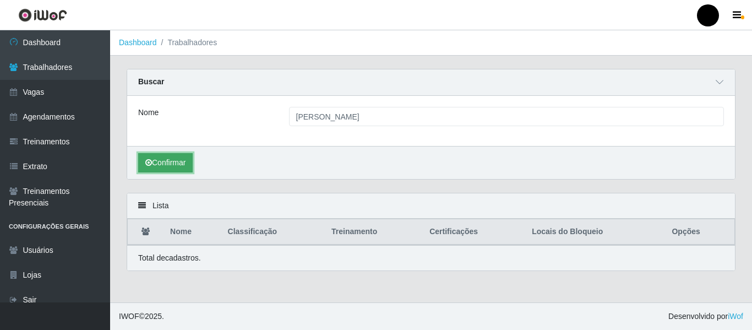
click at [168, 166] on button "Confirmar" at bounding box center [165, 162] width 55 height 19
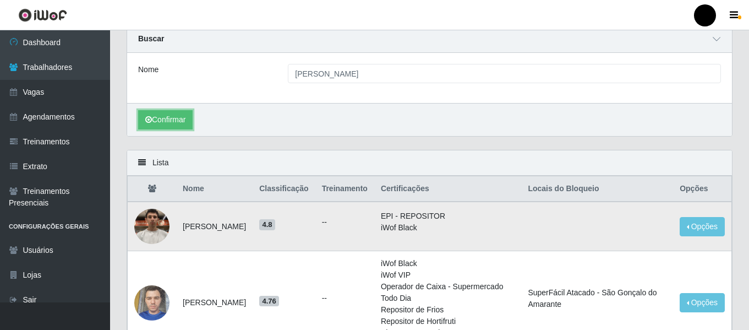
scroll to position [110, 0]
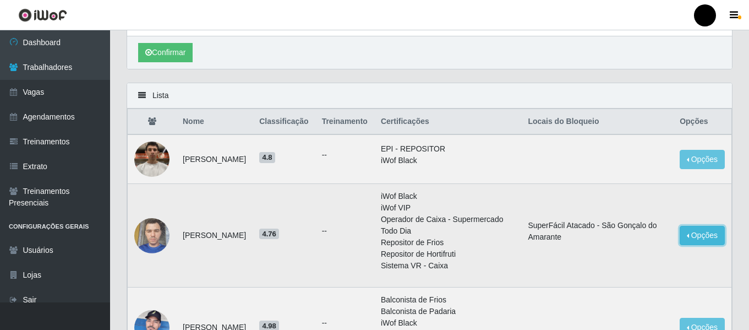
click at [705, 238] on button "Opções" at bounding box center [702, 235] width 45 height 19
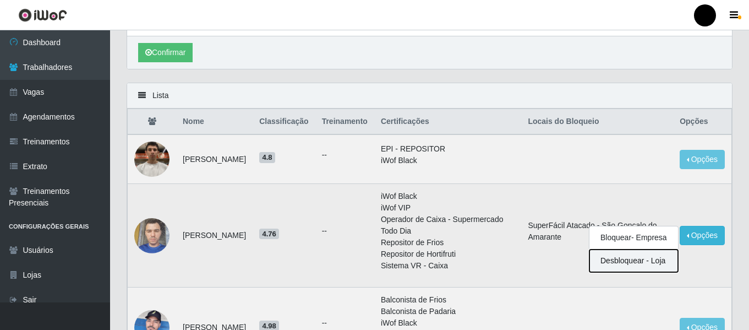
click at [616, 260] on button "Desbloquear - Loja" at bounding box center [634, 260] width 89 height 23
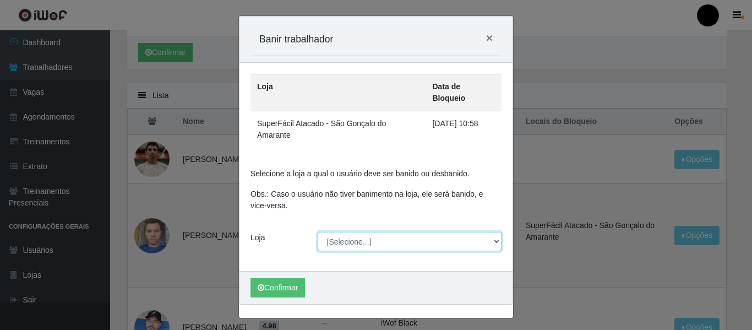
click at [493, 232] on select "[Selecione...] SuperFácil Atacado - Emaús SuperFácil Atacado - Rodoviária Super…" at bounding box center [410, 241] width 184 height 19
select select "408"
click at [318, 232] on select "[Selecione...] SuperFácil Atacado - Emaús SuperFácil Atacado - Rodoviária Super…" at bounding box center [410, 241] width 184 height 19
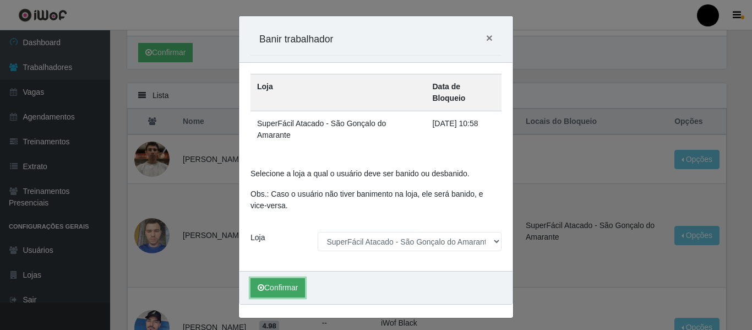
click at [297, 278] on button "Confirmar" at bounding box center [278, 287] width 55 height 19
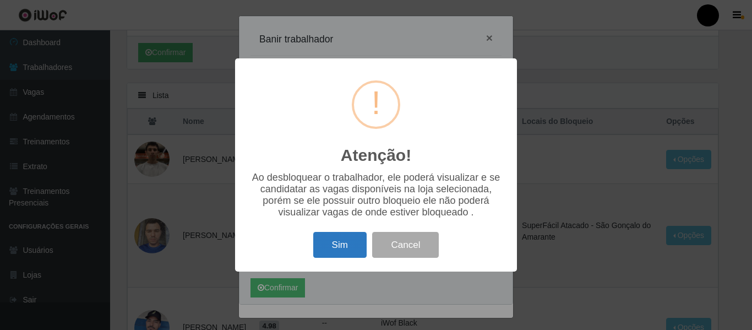
click at [329, 253] on button "Sim" at bounding box center [339, 245] width 53 height 26
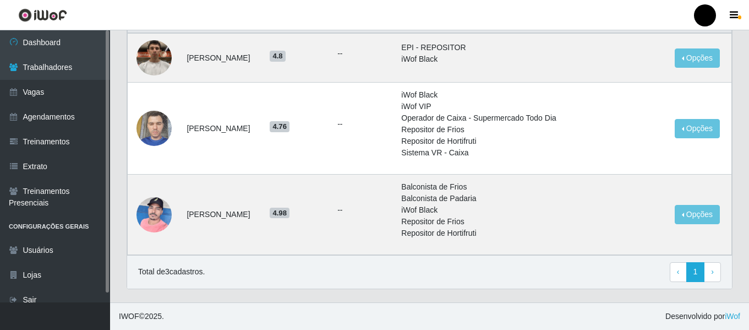
scroll to position [10, 0]
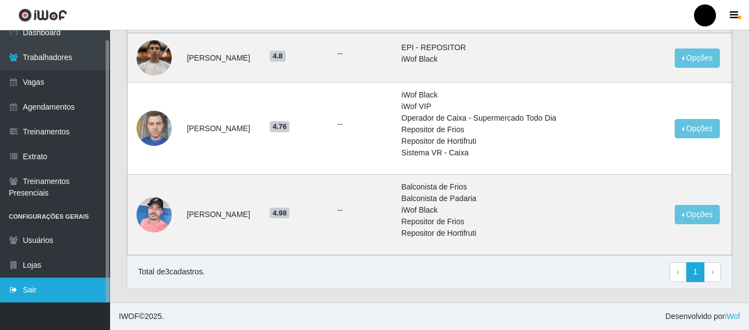
click at [57, 289] on link "Sair" at bounding box center [55, 290] width 110 height 25
